Goal: Information Seeking & Learning: Learn about a topic

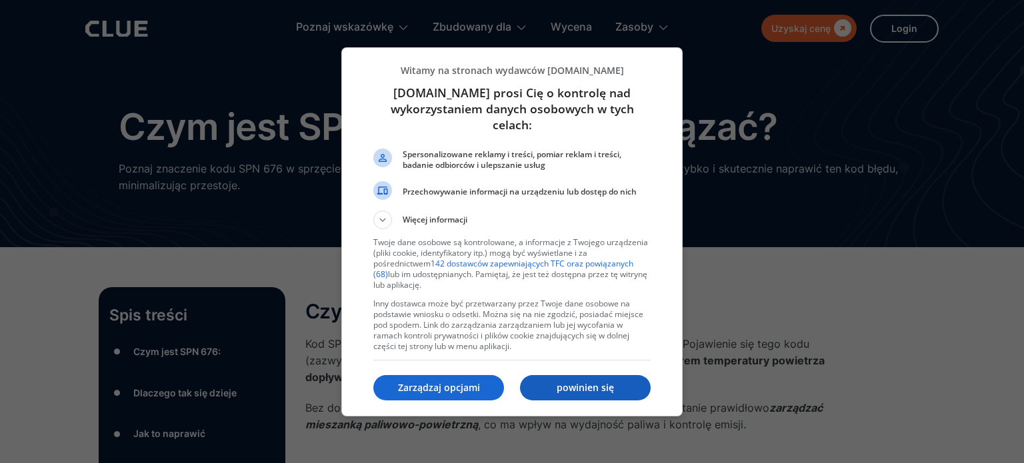
click at [549, 383] on p "powinien się" at bounding box center [585, 387] width 131 height 13
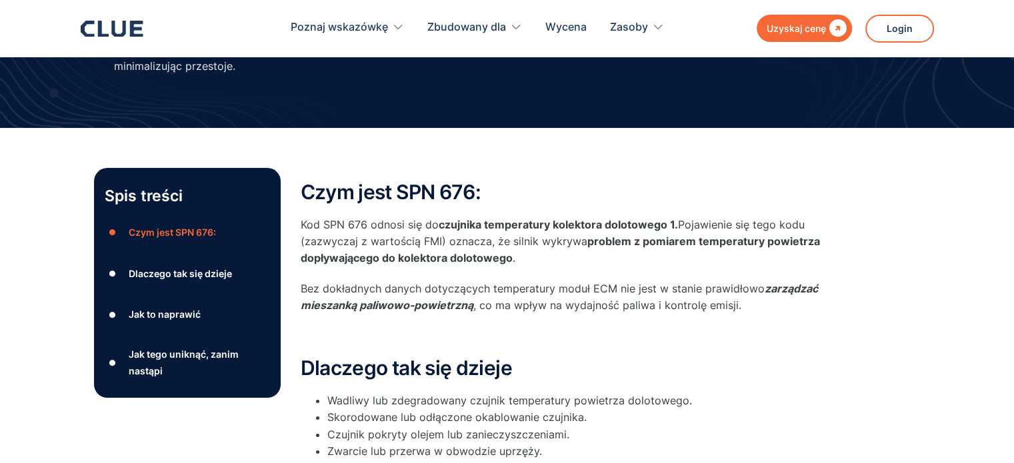
scroll to position [135, 0]
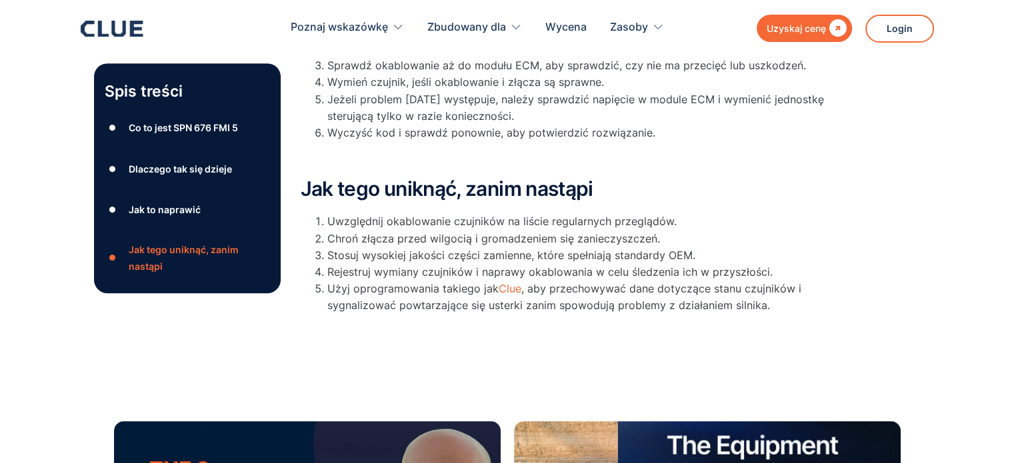
scroll to position [685, 0]
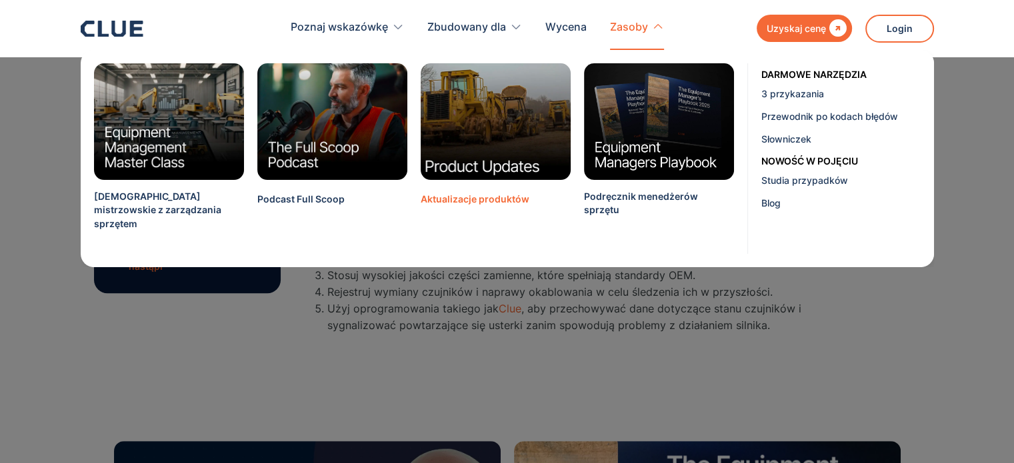
click at [499, 120] on img at bounding box center [495, 121] width 165 height 129
